Goal: Task Accomplishment & Management: Manage account settings

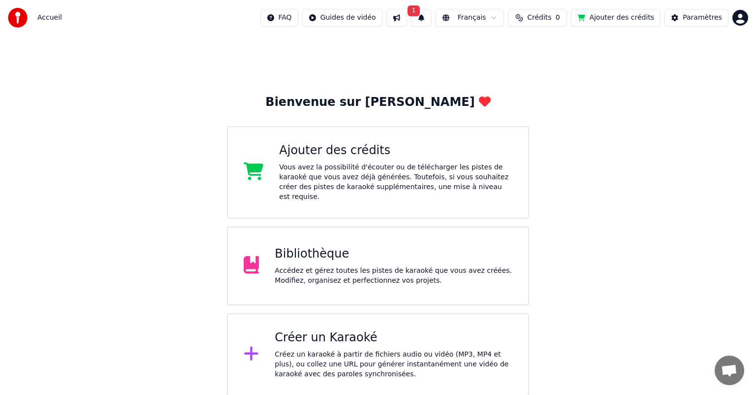
click at [737, 20] on html "Accueil FAQ Guides de vidéo 1 Français Crédits 0 Ajouter des crédits Paramètres…" at bounding box center [378, 198] width 756 height 396
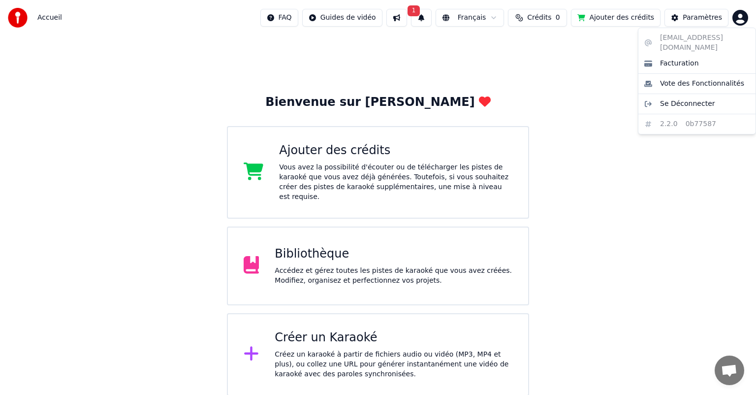
click at [546, 52] on html "Accueil FAQ Guides de vidéo 1 Français Crédits 0 Ajouter des crédits Paramètres…" at bounding box center [378, 198] width 756 height 396
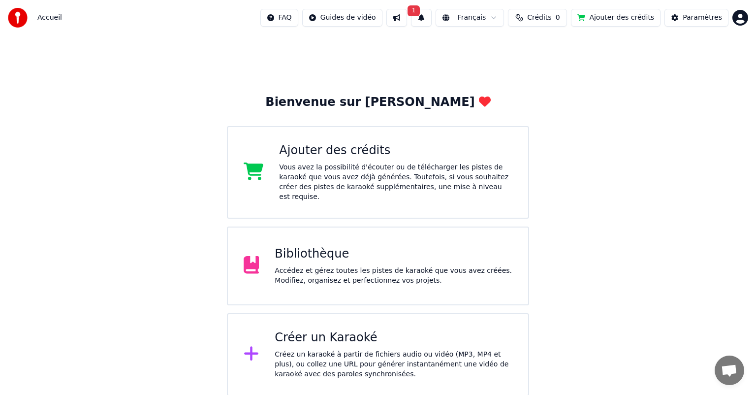
click at [432, 19] on button "1" at bounding box center [421, 18] width 21 height 18
click at [500, 53] on button "Mettre à Jour" at bounding box center [531, 49] width 62 height 18
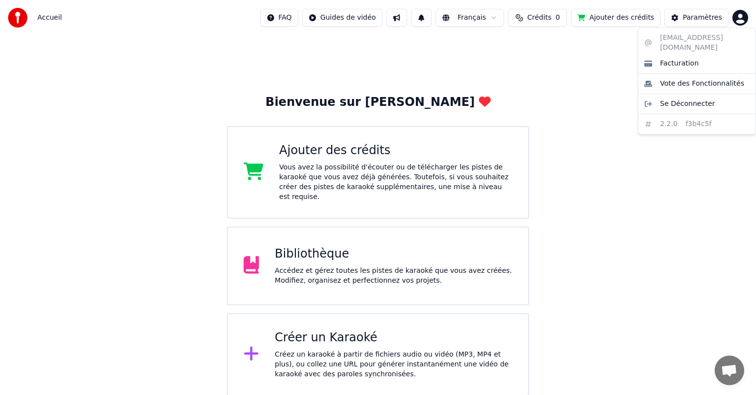
click at [740, 19] on html "Accueil FAQ Guides de vidéo Français Crédits 0 Ajouter des crédits Paramètres B…" at bounding box center [378, 198] width 756 height 396
click at [675, 99] on span "Se Déconnecter" at bounding box center [687, 104] width 55 height 10
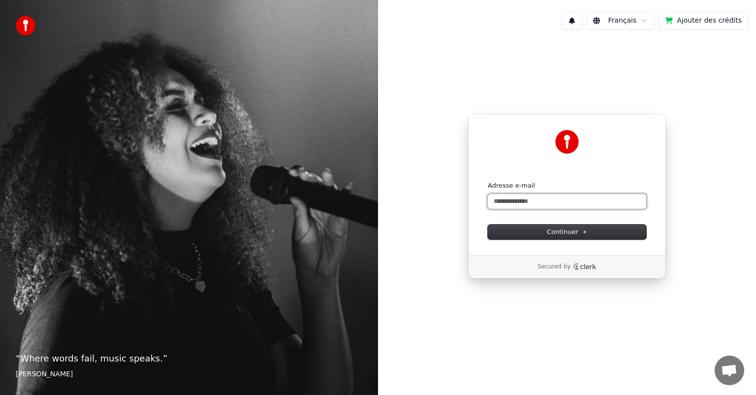
click at [508, 203] on input "Adresse e-mail" at bounding box center [567, 201] width 158 height 15
drag, startPoint x: 513, startPoint y: 263, endPoint x: 546, endPoint y: 249, distance: 35.7
click at [514, 264] on div "Secured by" at bounding box center [567, 267] width 197 height 24
click at [570, 226] on button "Continuer" at bounding box center [567, 231] width 158 height 15
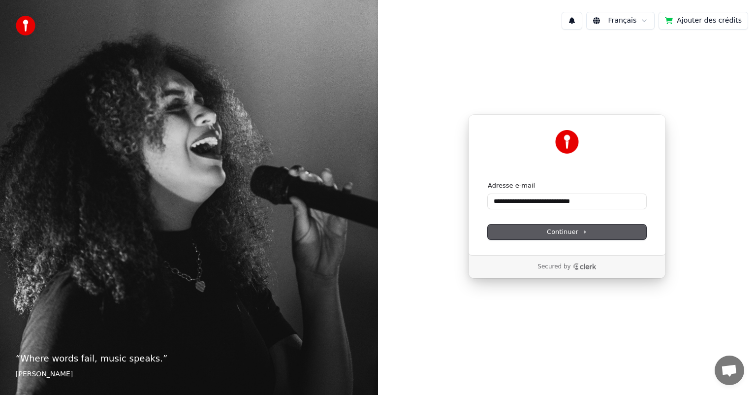
type input "**********"
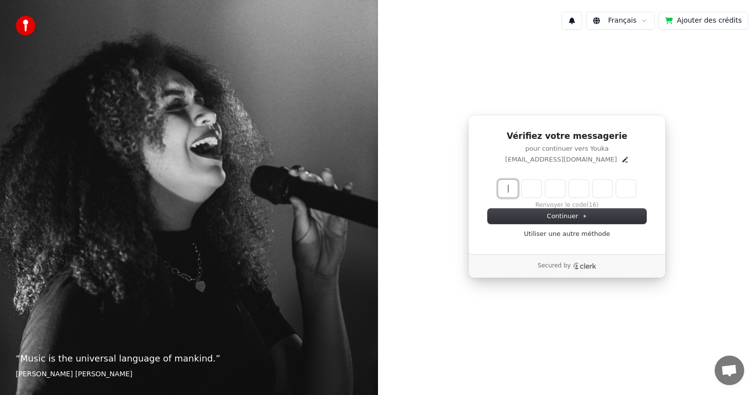
click at [506, 187] on input "Enter verification code" at bounding box center [577, 189] width 158 height 18
type input "******"
